Goal: Task Accomplishment & Management: Use online tool/utility

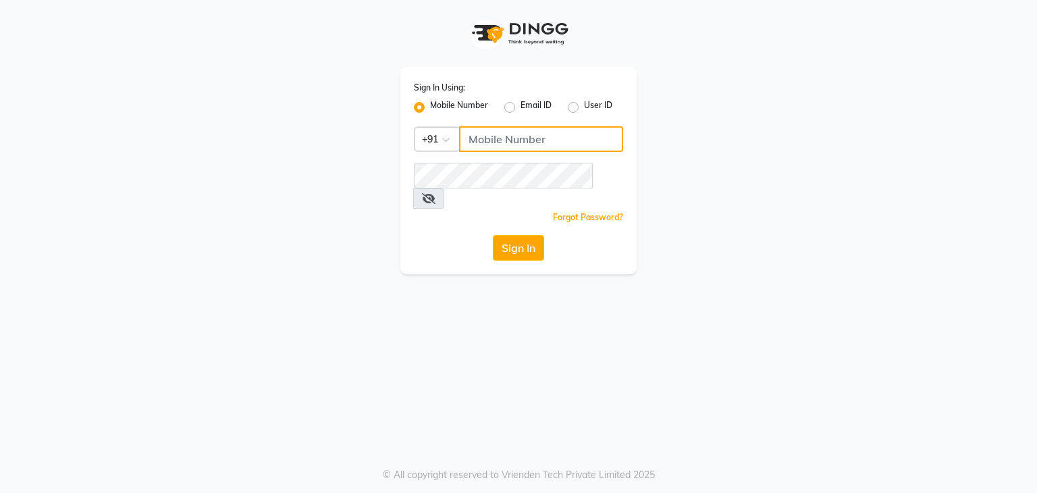
click at [505, 141] on input "Username" at bounding box center [541, 139] width 164 height 26
type input "9594079296"
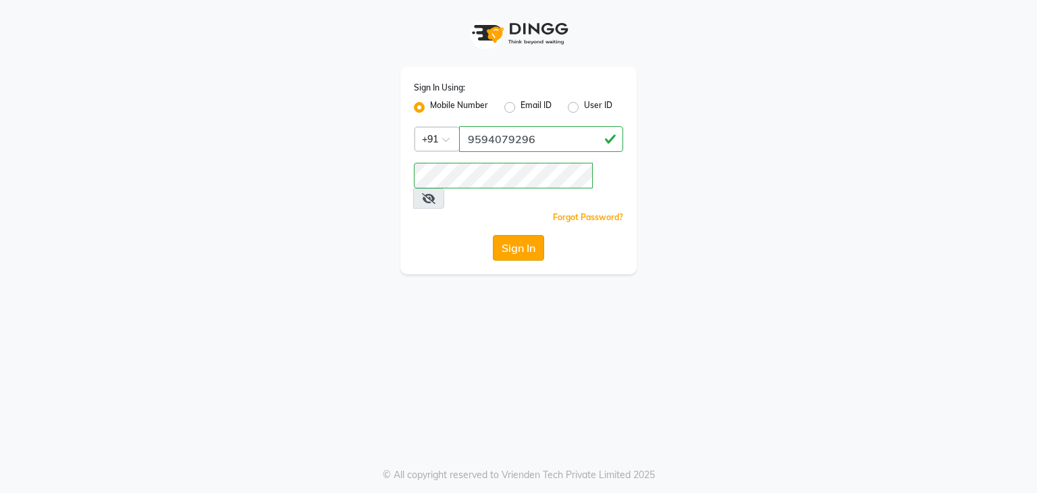
click at [532, 235] on button "Sign In" at bounding box center [518, 248] width 51 height 26
